Goal: Task Accomplishment & Management: Use online tool/utility

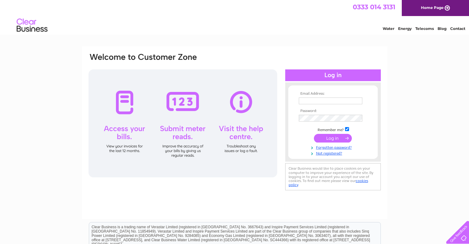
type input "aristonfoodsltd@outlook.com"
click at [329, 138] on input "submit" at bounding box center [333, 138] width 38 height 9
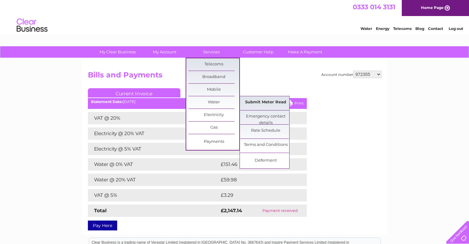
click at [259, 102] on link "Submit Meter Read" at bounding box center [265, 102] width 51 height 12
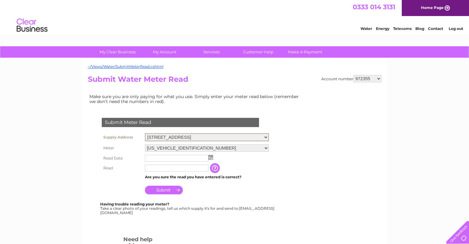
click at [267, 135] on select "[STREET_ADDRESS] [STREET_ADDRESS]" at bounding box center [207, 137] width 124 height 8
click at [362, 78] on select "972355 30286662" at bounding box center [367, 78] width 28 height 7
select select "30286662"
click at [353, 75] on select "972355 30286662" at bounding box center [367, 78] width 28 height 7
click at [211, 157] on img at bounding box center [210, 156] width 5 height 5
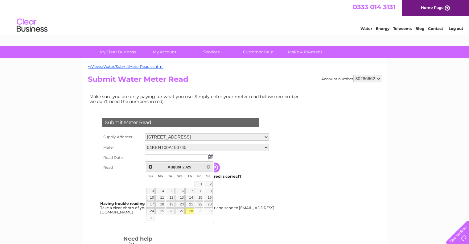
click at [190, 210] on link "28" at bounding box center [189, 211] width 9 height 6
type input "2025/08/28"
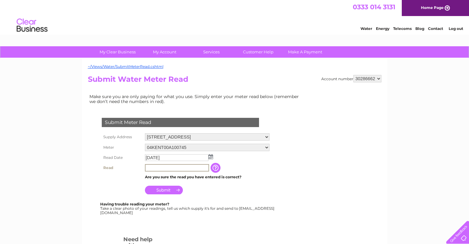
click at [174, 170] on input "text" at bounding box center [177, 167] width 64 height 7
type input "1709"
click at [165, 188] on input "Submit" at bounding box center [164, 190] width 38 height 9
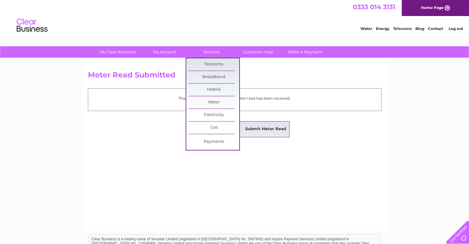
click at [261, 129] on link "Submit Meter Read" at bounding box center [265, 129] width 51 height 12
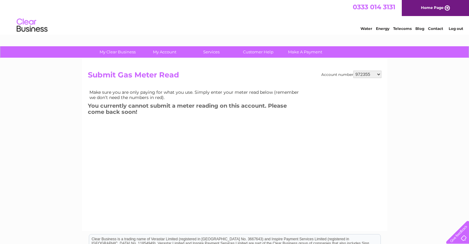
click at [369, 73] on select "972355 30286662" at bounding box center [367, 74] width 28 height 7
select select "30286662"
click at [353, 71] on select "972355 30286662" at bounding box center [367, 74] width 28 height 7
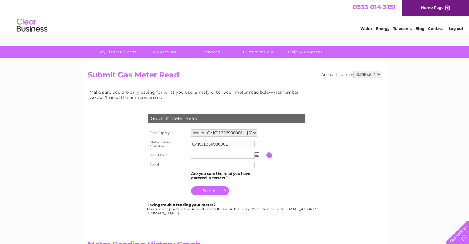
click at [256, 154] on img at bounding box center [257, 154] width 5 height 5
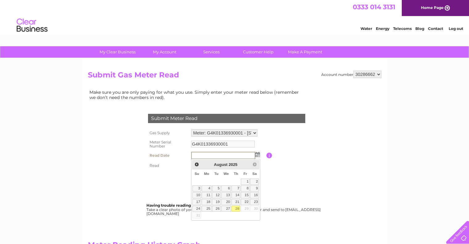
click at [237, 207] on link "28" at bounding box center [236, 209] width 9 height 6
type input "2025/08/28"
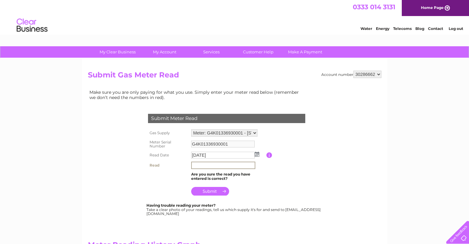
click at [216, 165] on input "text" at bounding box center [223, 165] width 64 height 7
type input "37032"
click at [209, 190] on input "submit" at bounding box center [210, 190] width 38 height 9
